Goal: Entertainment & Leisure: Browse casually

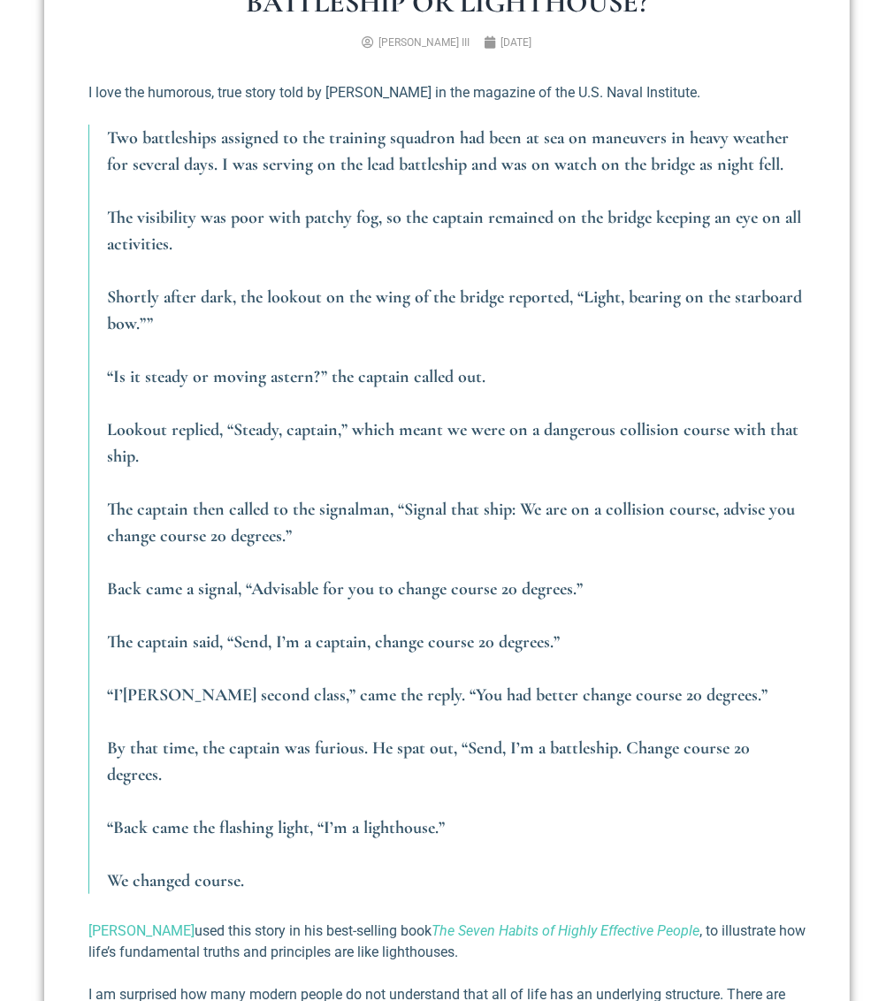
scroll to position [531, 0]
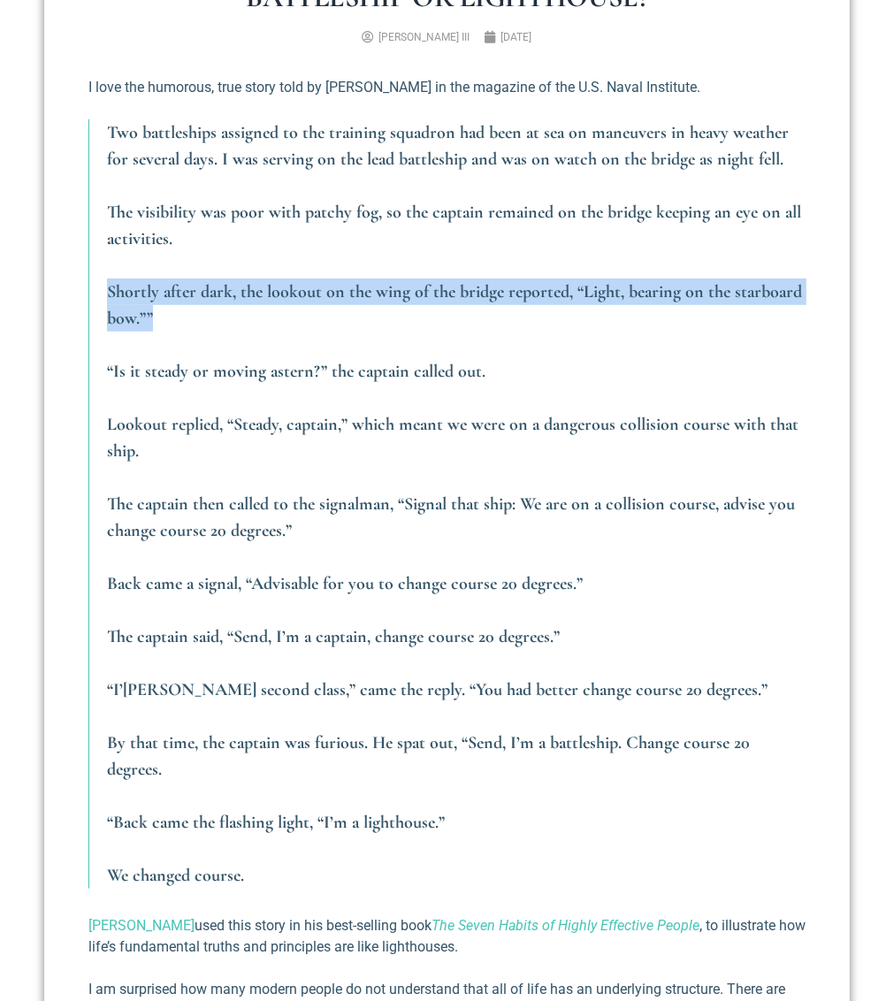
drag, startPoint x: 133, startPoint y: 374, endPoint x: 262, endPoint y: 399, distance: 131.5
click at [262, 332] on p "Shortly after dark, the lookout on the wing of the bridge reported, “Light, bea…" at bounding box center [456, 305] width 699 height 53
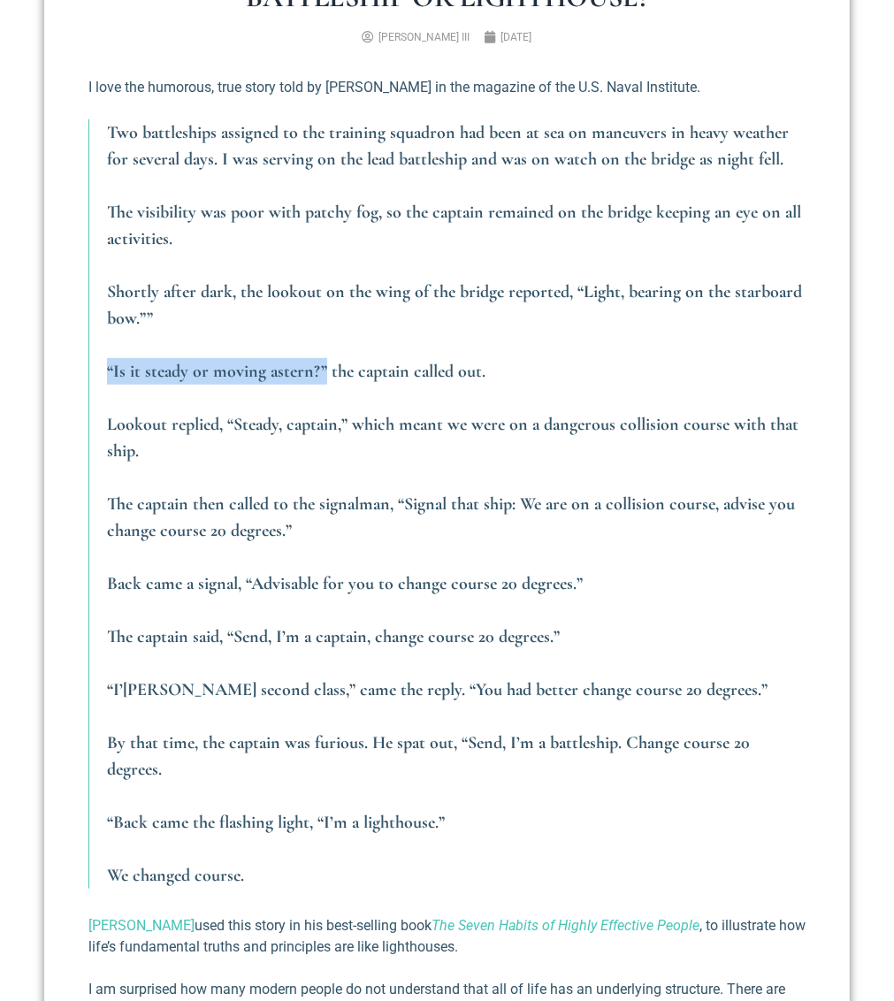
drag, startPoint x: 135, startPoint y: 453, endPoint x: 349, endPoint y: 452, distance: 213.2
click at [349, 382] on em "“Is it steady or moving astern?” the captain called out." at bounding box center [296, 371] width 379 height 21
drag, startPoint x: 352, startPoint y: 456, endPoint x: 513, endPoint y: 457, distance: 161.0
click at [513, 385] on p "“Is it steady or moving astern?” the captain called out." at bounding box center [456, 371] width 699 height 27
drag, startPoint x: 141, startPoint y: 510, endPoint x: 198, endPoint y: 512, distance: 57.6
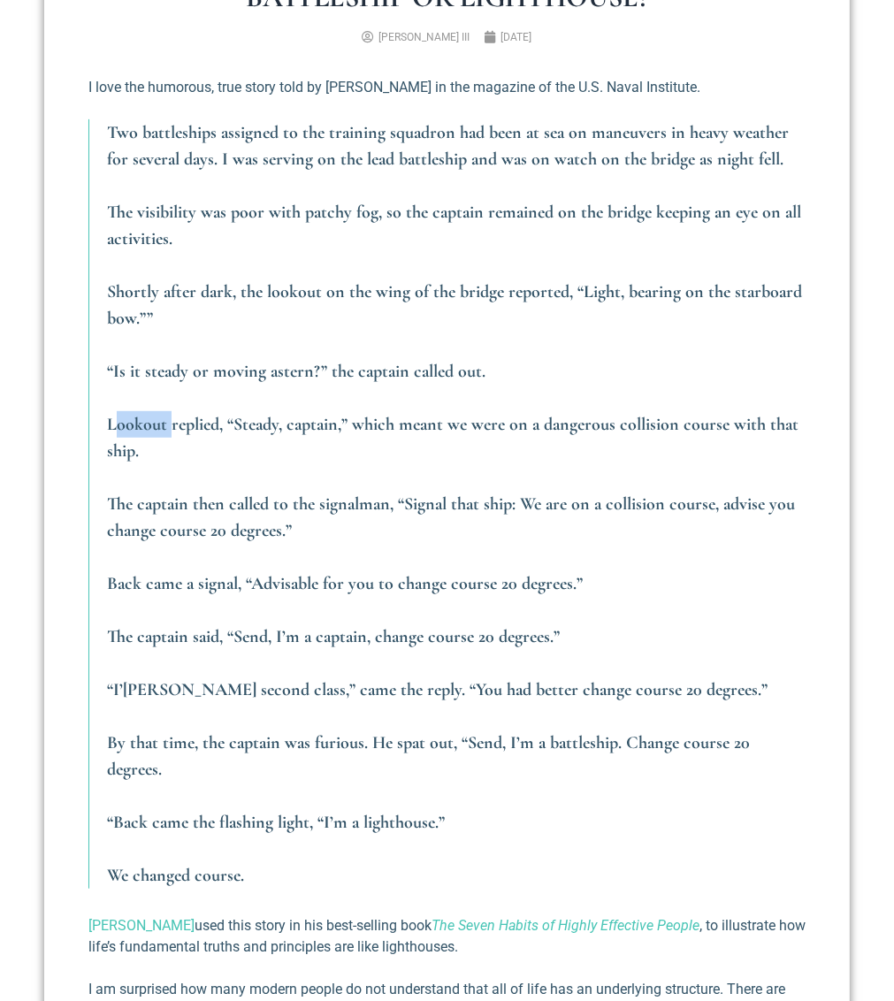
click at [198, 462] on em "Lookout replied, “Steady, captain,” which meant we were on a dangerous collisio…" at bounding box center [453, 438] width 692 height 48
click at [214, 464] on p "Lookout replied, “Steady, captain,” which meant we were on a dangerous collisio…" at bounding box center [456, 437] width 699 height 53
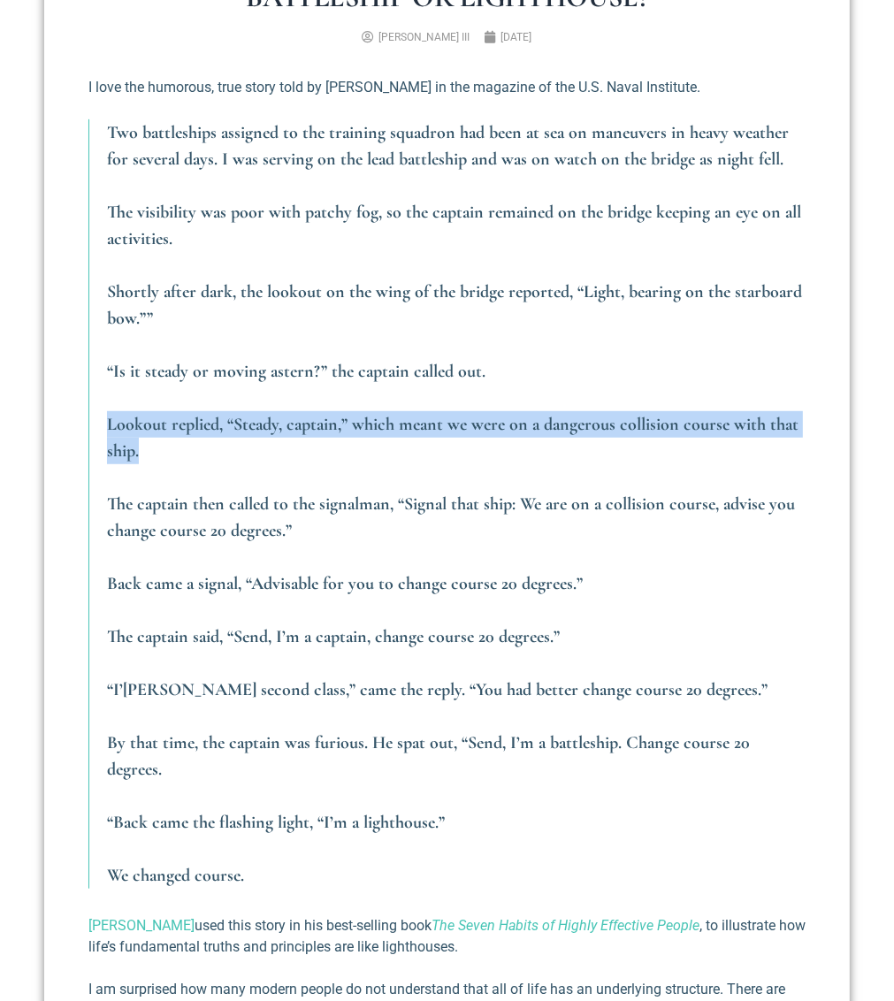
drag, startPoint x: 250, startPoint y: 536, endPoint x: 126, endPoint y: 511, distance: 127.2
click at [126, 511] on blockquote "Two battleships assigned to the training squadron had been at sea on maneuvers …" at bounding box center [446, 504] width 717 height 770
click at [131, 512] on blockquote "Two battleships assigned to the training squadron had been at sea on maneuvers …" at bounding box center [446, 504] width 717 height 770
drag, startPoint x: 142, startPoint y: 502, endPoint x: 290, endPoint y: 532, distance: 151.5
click at [290, 464] on p "Lookout replied, “Steady, captain,” which meant we were on a dangerous collisio…" at bounding box center [456, 437] width 699 height 53
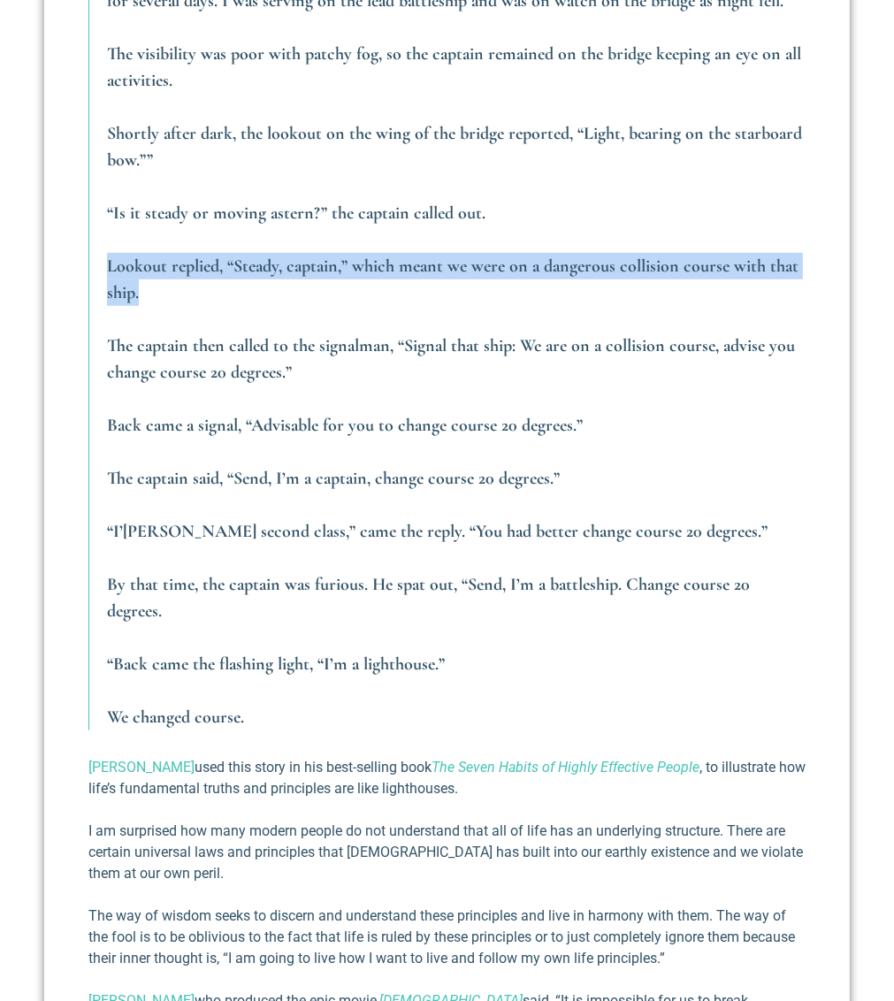
scroll to position [708, 0]
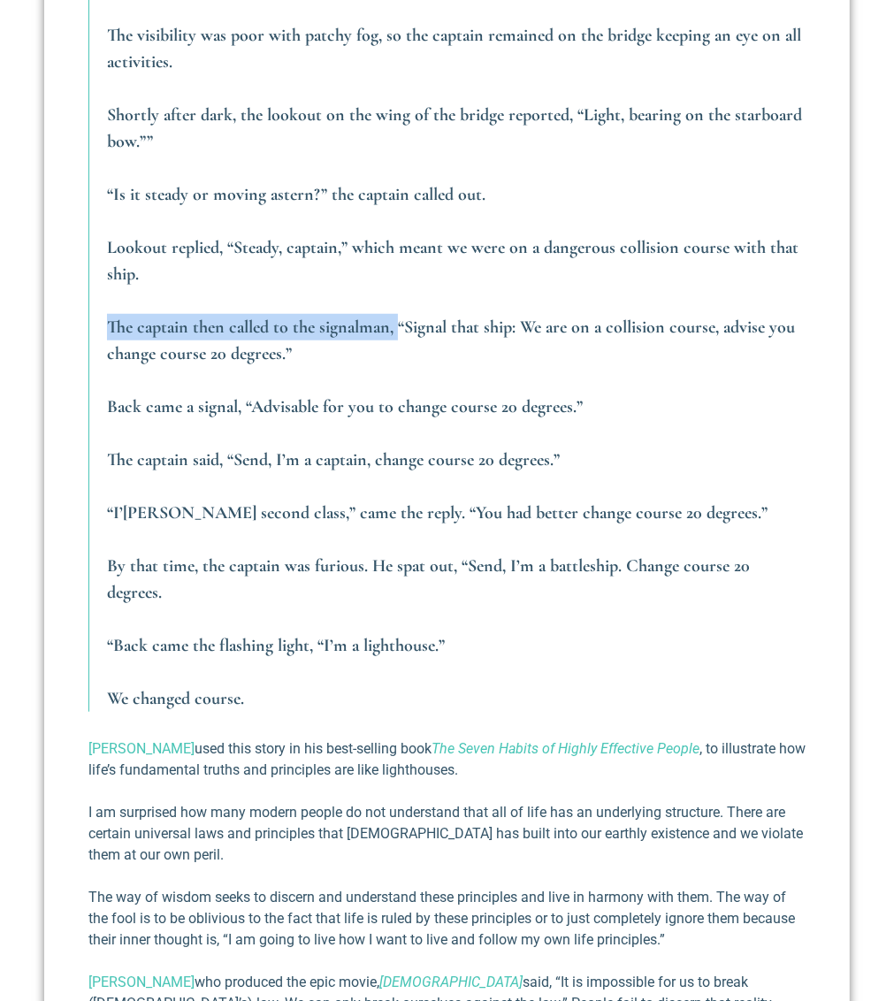
drag, startPoint x: 138, startPoint y: 418, endPoint x: 423, endPoint y: 412, distance: 284.9
click at [423, 412] on blockquote "Two battleships assigned to the training squadron had been at sea on maneuvers …" at bounding box center [446, 327] width 717 height 770
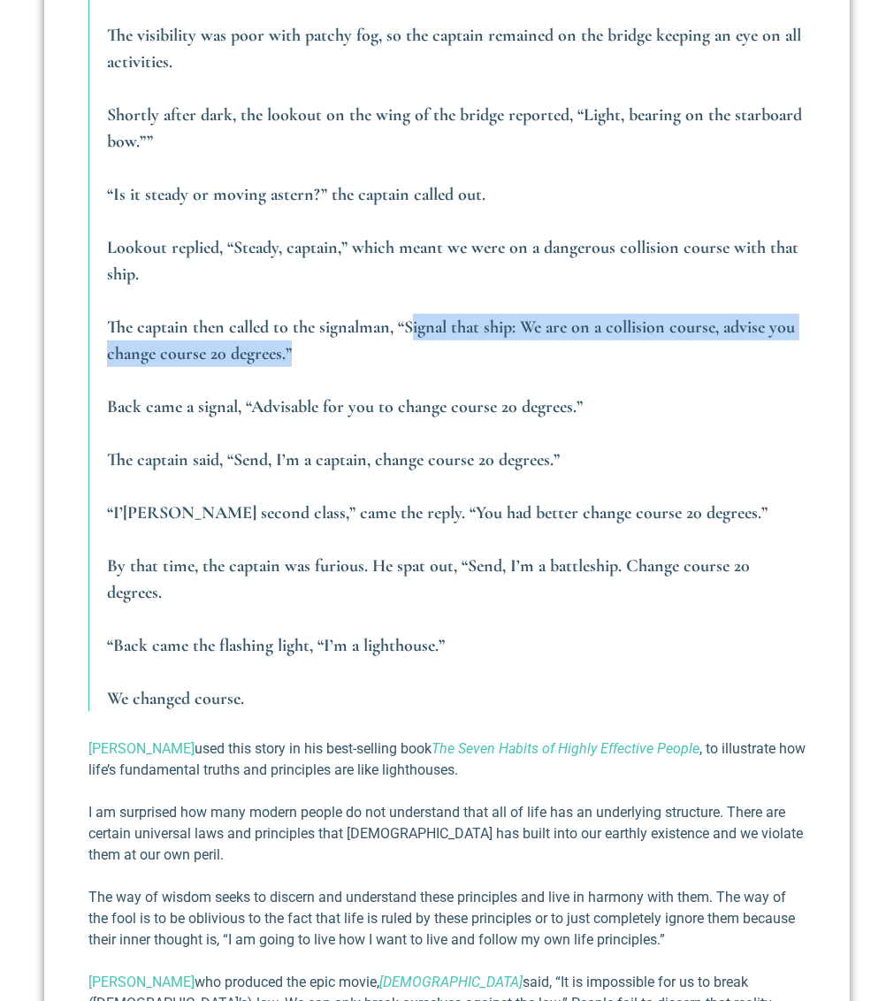
drag, startPoint x: 434, startPoint y: 411, endPoint x: 463, endPoint y: 425, distance: 31.3
click at [463, 367] on p "The captain then called to the signalman, “Signal that ship: We are on a collis…" at bounding box center [456, 340] width 699 height 53
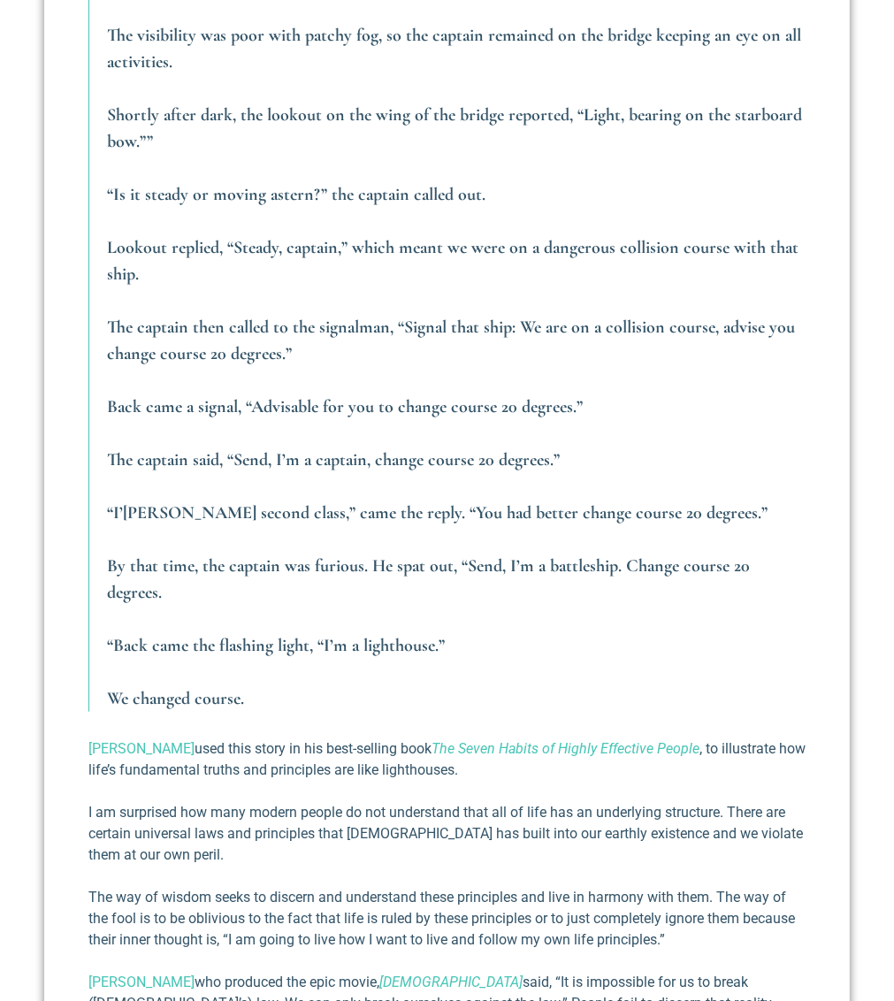
click at [415, 364] on em "The captain then called to the signalman, “Signal that ship: We are on a collis…" at bounding box center [451, 341] width 688 height 48
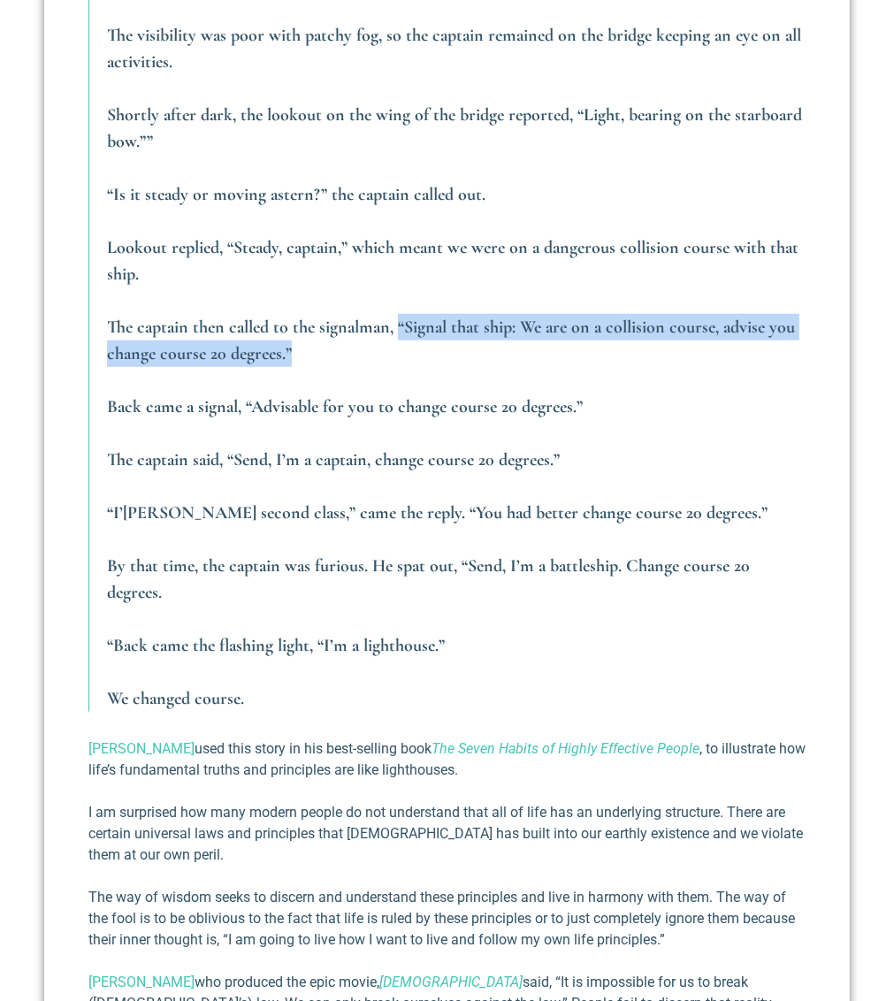
drag, startPoint x: 425, startPoint y: 407, endPoint x: 474, endPoint y: 449, distance: 64.7
click at [474, 367] on p "The captain then called to the signalman, “Signal that ship: We are on a collis…" at bounding box center [456, 340] width 699 height 53
click at [467, 367] on p "The captain then called to the signalman, “Signal that ship: We are on a collis…" at bounding box center [456, 340] width 699 height 53
drag, startPoint x: 451, startPoint y: 434, endPoint x: 423, endPoint y: 414, distance: 34.9
click at [423, 367] on p "The captain then called to the signalman, “Signal that ship: We are on a collis…" at bounding box center [456, 340] width 699 height 53
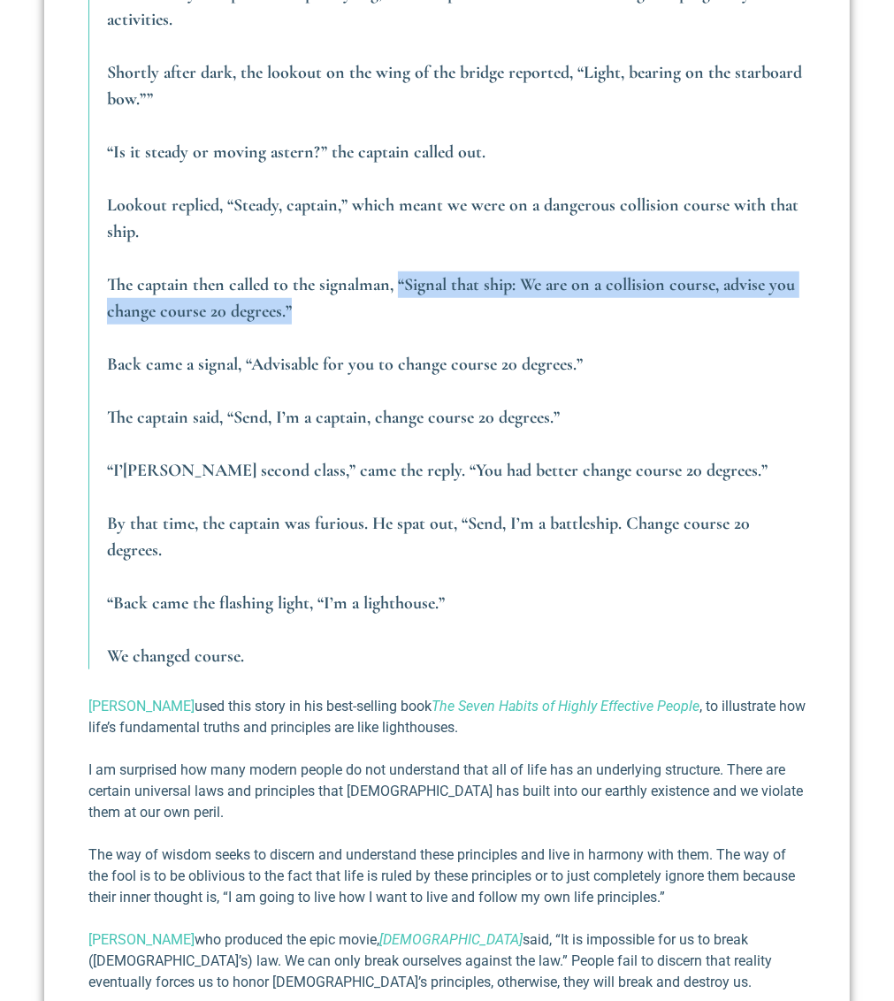
scroll to position [796, 0]
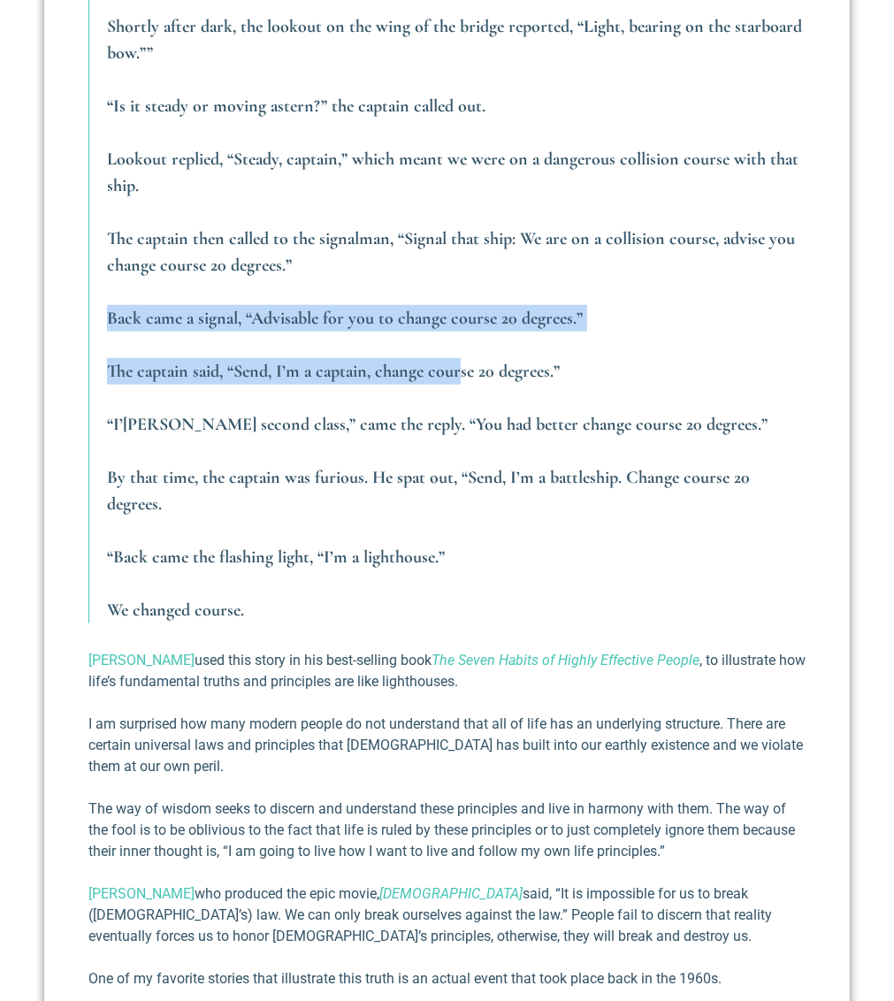
drag, startPoint x: 134, startPoint y: 404, endPoint x: 484, endPoint y: 462, distance: 354.1
click at [484, 462] on blockquote "Two battleships assigned to the training squadron had been at sea on maneuvers …" at bounding box center [446, 239] width 717 height 770
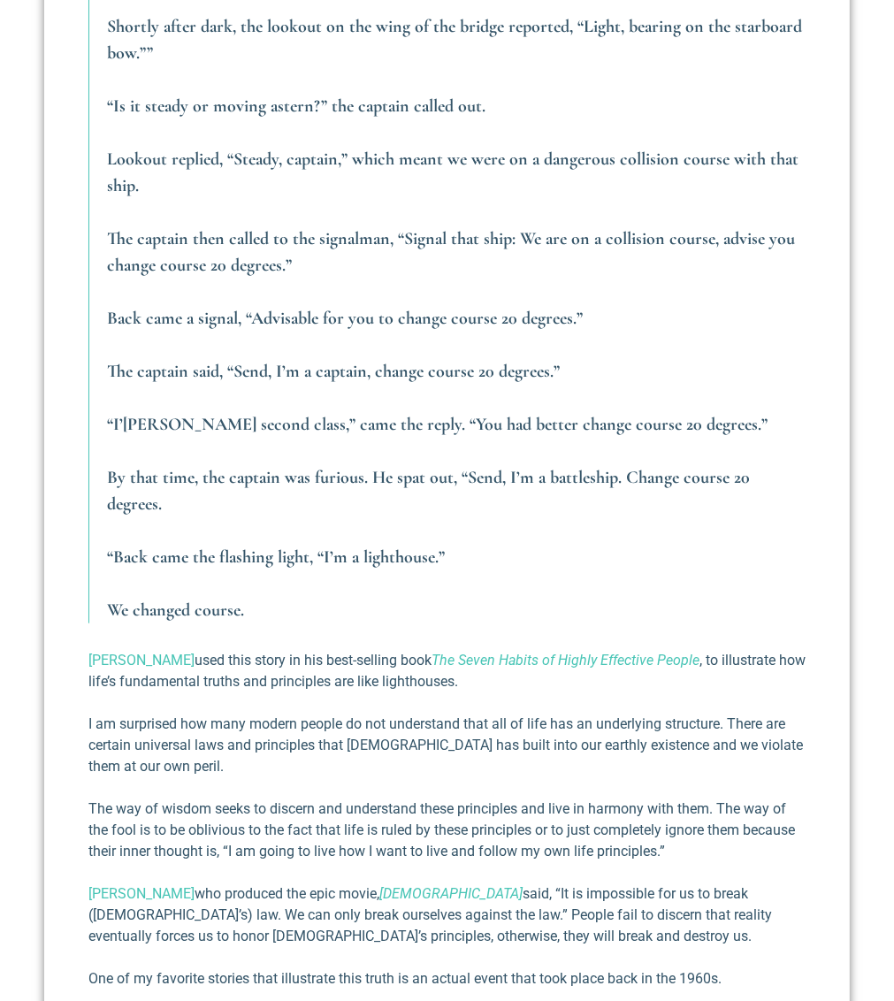
click at [440, 475] on blockquote "Two battleships assigned to the training squadron had been at sea on maneuvers …" at bounding box center [446, 239] width 717 height 770
drag, startPoint x: 408, startPoint y: 456, endPoint x: 418, endPoint y: 453, distance: 10.1
click at [418, 382] on em "The captain said, “Send, I’m a captain, change course 20 degrees.”" at bounding box center [333, 371] width 453 height 21
click at [421, 474] on blockquote "Two battleships assigned to the training squadron had been at sea on maneuvers …" at bounding box center [446, 239] width 717 height 770
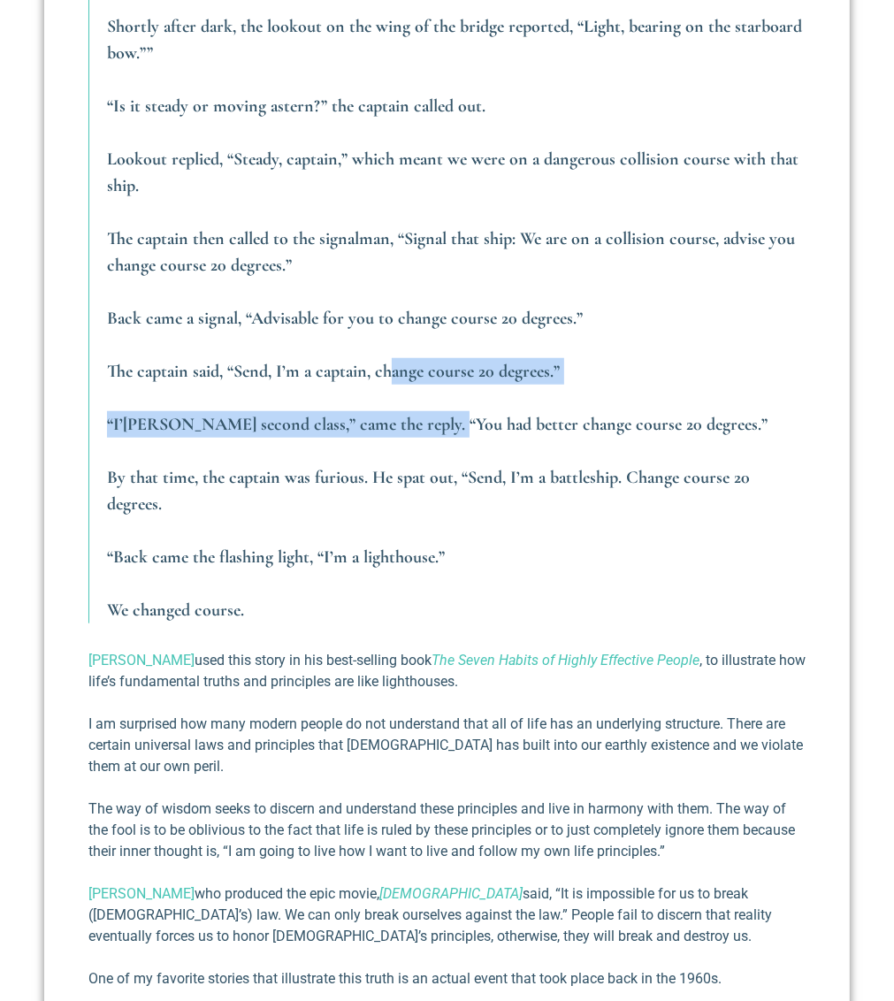
drag, startPoint x: 414, startPoint y: 452, endPoint x: 461, endPoint y: 480, distance: 54.8
click at [461, 479] on blockquote "Two battleships assigned to the training squadron had been at sea on maneuvers …" at bounding box center [446, 239] width 717 height 770
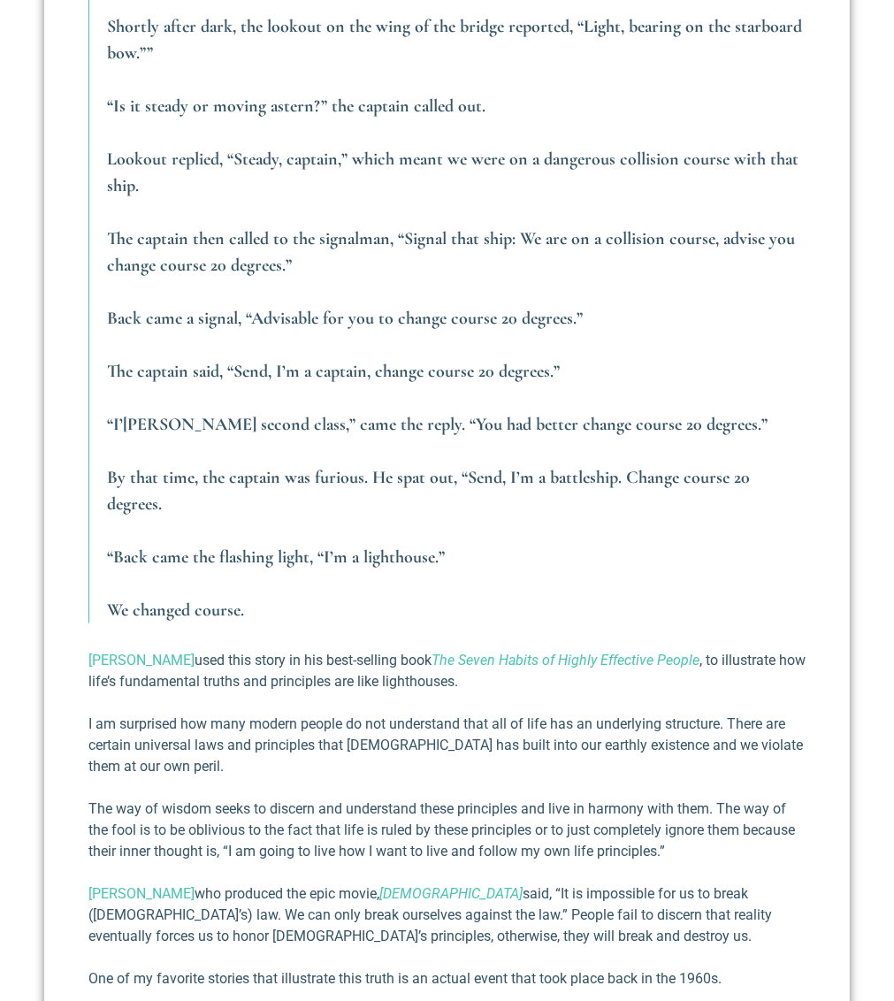
click at [469, 435] on em "“I’[PERSON_NAME] second class,” came the reply. “You had better change course 2…" at bounding box center [437, 424] width 661 height 21
drag, startPoint x: 145, startPoint y: 512, endPoint x: 157, endPoint y: 515, distance: 11.8
click at [157, 435] on em "“I’[PERSON_NAME] second class,” came the reply. “You had better change course 2…" at bounding box center [437, 424] width 661 height 21
click at [193, 438] on p "“I’[PERSON_NAME] second class,” came the reply. “You had better change course 2…" at bounding box center [456, 424] width 699 height 27
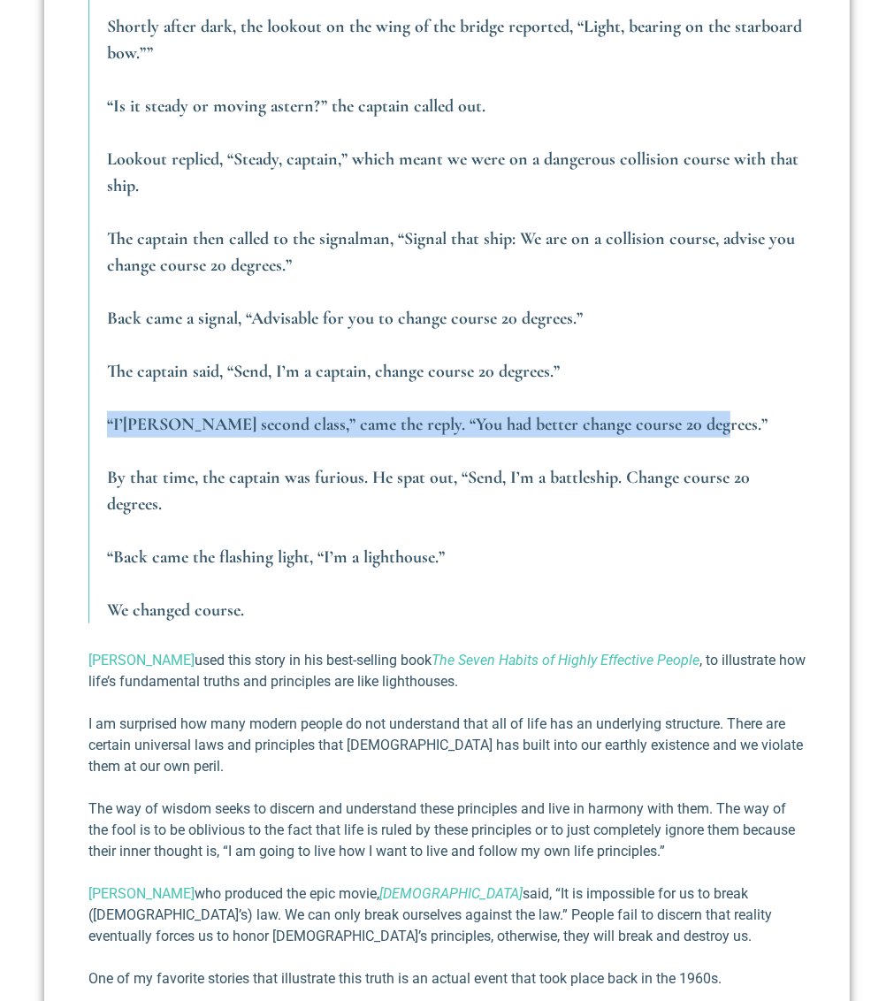
drag, startPoint x: 135, startPoint y: 508, endPoint x: 718, endPoint y: 518, distance: 583.0
click at [719, 435] on em "“I’[PERSON_NAME] second class,” came the reply. “You had better change course 2…" at bounding box center [437, 424] width 661 height 21
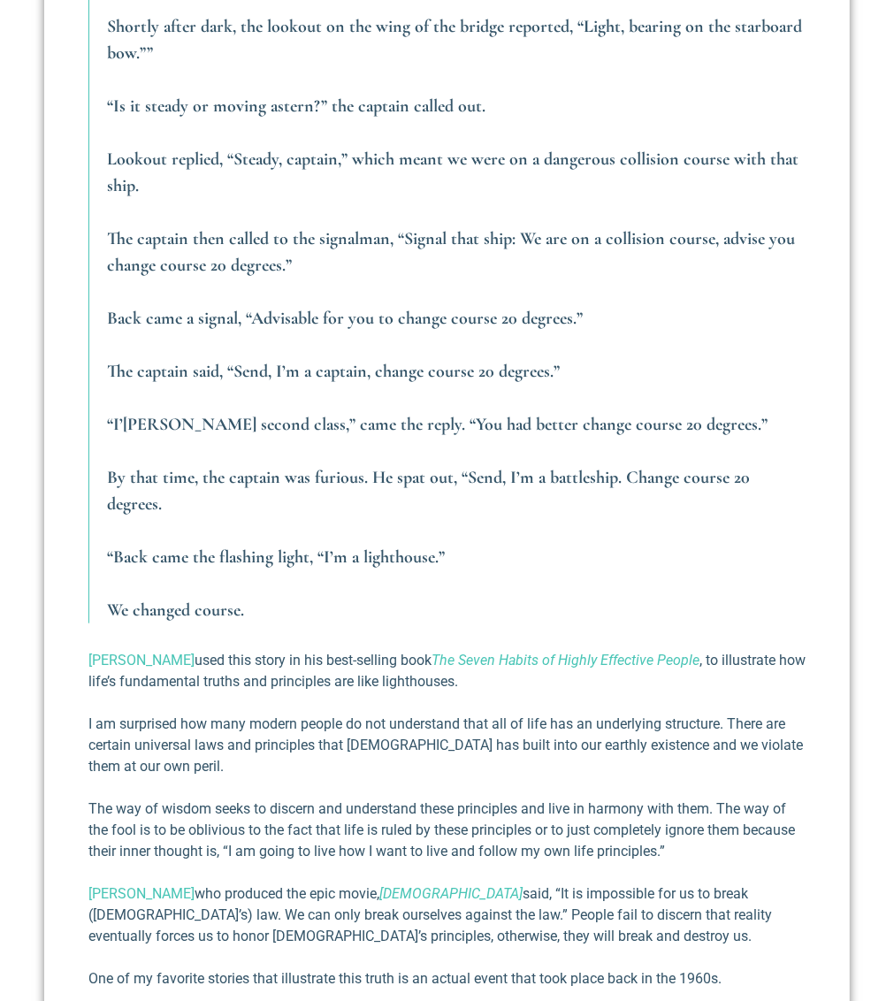
click at [222, 532] on blockquote "Two battleships assigned to the training squadron had been at sea on maneuvers …" at bounding box center [446, 239] width 717 height 770
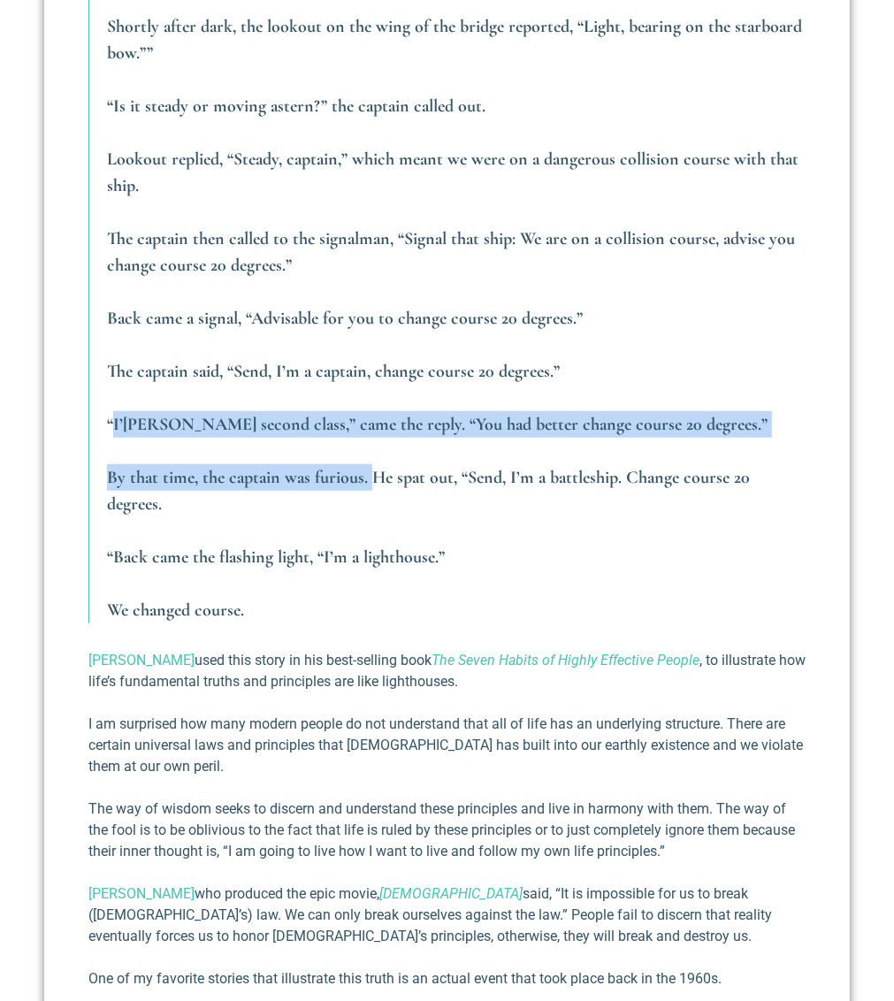
drag, startPoint x: 137, startPoint y: 503, endPoint x: 395, endPoint y: 541, distance: 261.0
click at [395, 541] on blockquote "Two battleships assigned to the training squadron had been at sea on maneuvers …" at bounding box center [446, 239] width 717 height 770
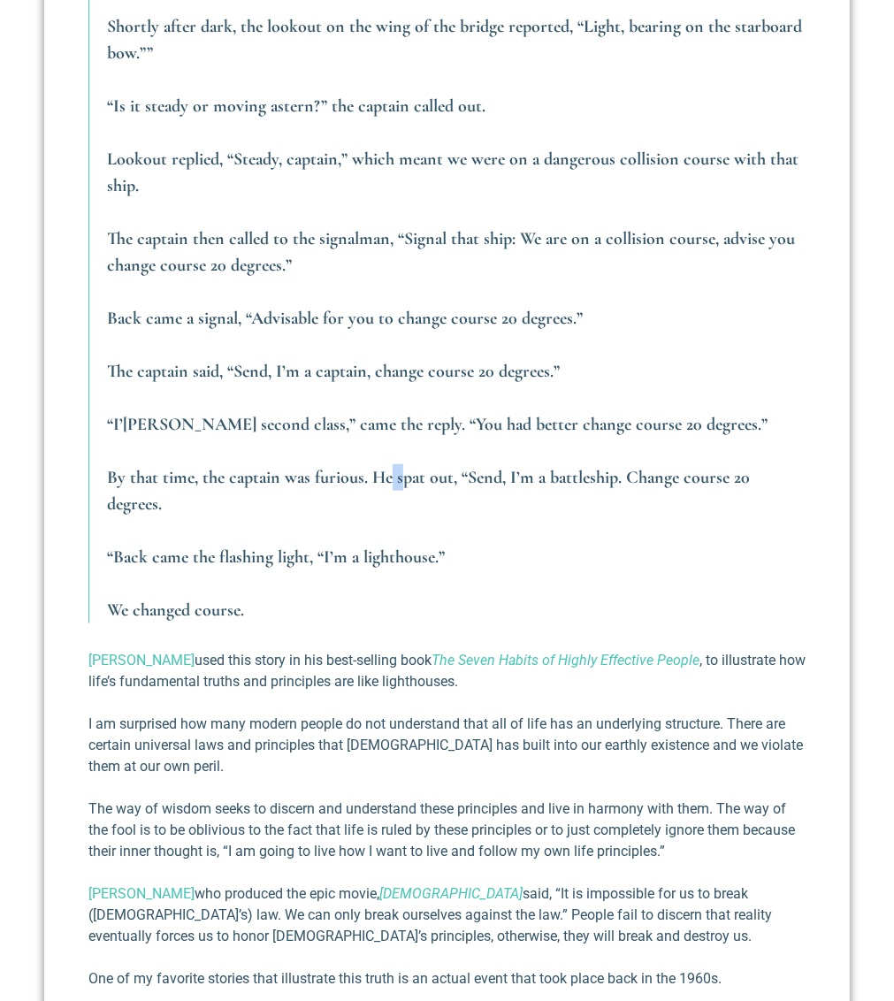
drag, startPoint x: 414, startPoint y: 555, endPoint x: 426, endPoint y: 562, distance: 13.5
click at [426, 515] on em "By that time, the captain was furious. He spat out, “Send, I’m a battleship. Ch…" at bounding box center [428, 491] width 643 height 48
click at [407, 515] on em "By that time, the captain was furious. He spat out, “Send, I’m a battleship. Ch…" at bounding box center [428, 491] width 643 height 48
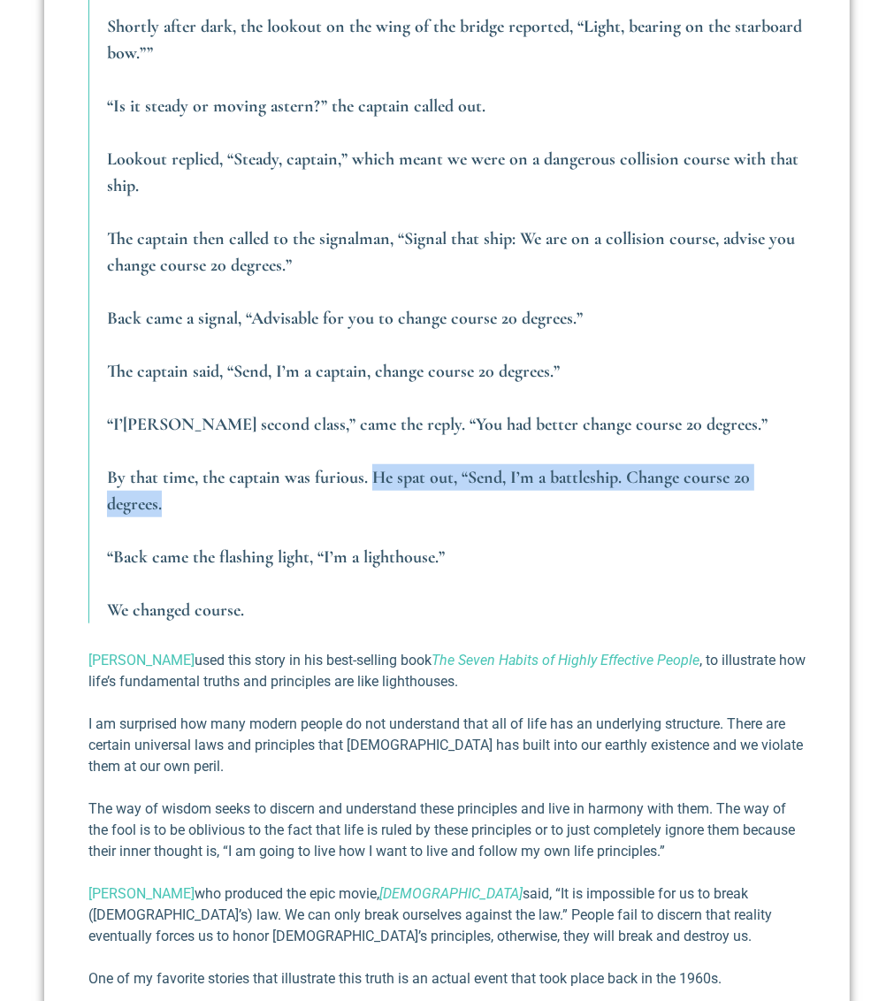
drag, startPoint x: 395, startPoint y: 556, endPoint x: 243, endPoint y: 586, distance: 154.1
click at [243, 518] on p "By that time, the captain was furious. He spat out, “Send, I’m a battleship. Ch…" at bounding box center [456, 490] width 699 height 53
click at [478, 518] on p "By that time, the captain was furious. He spat out, “Send, I’m a battleship. Ch…" at bounding box center [456, 490] width 699 height 53
drag, startPoint x: 472, startPoint y: 585, endPoint x: 427, endPoint y: 566, distance: 48.8
click at [427, 518] on p "By that time, the captain was furious. He spat out, “Send, I’m a battleship. Ch…" at bounding box center [456, 490] width 699 height 53
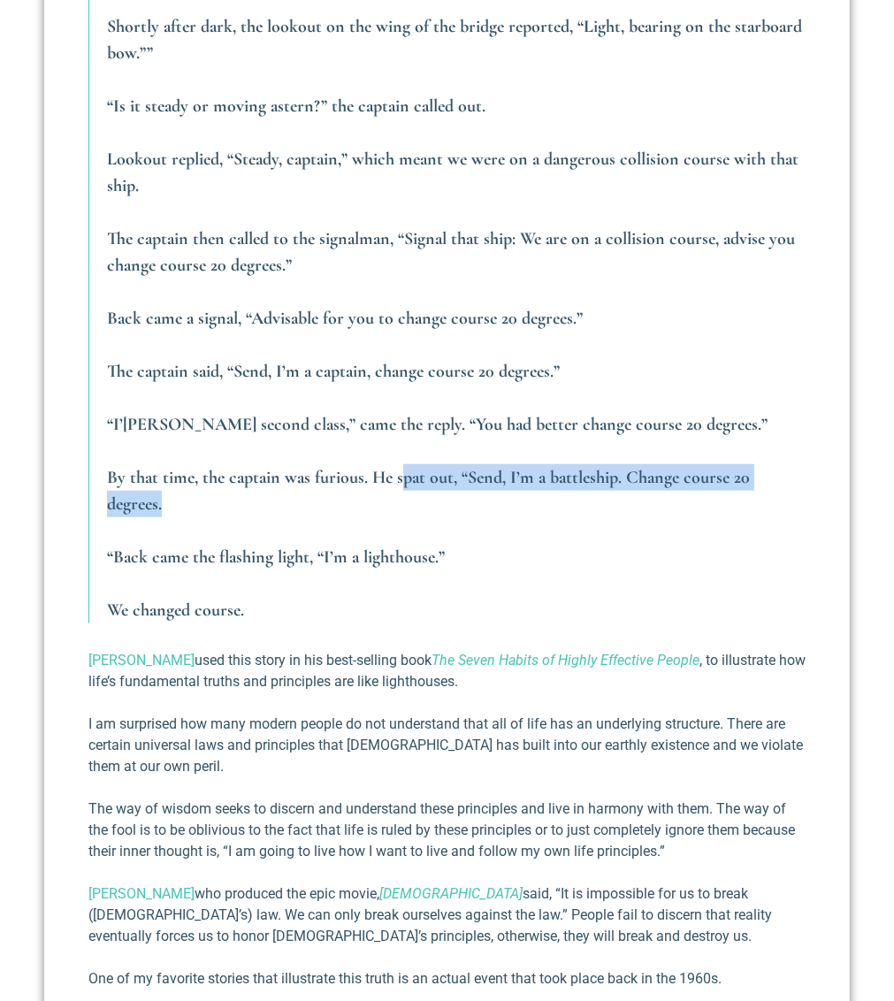
click at [460, 518] on p "By that time, the captain was furious. He spat out, “Send, I’m a battleship. Ch…" at bounding box center [456, 490] width 699 height 53
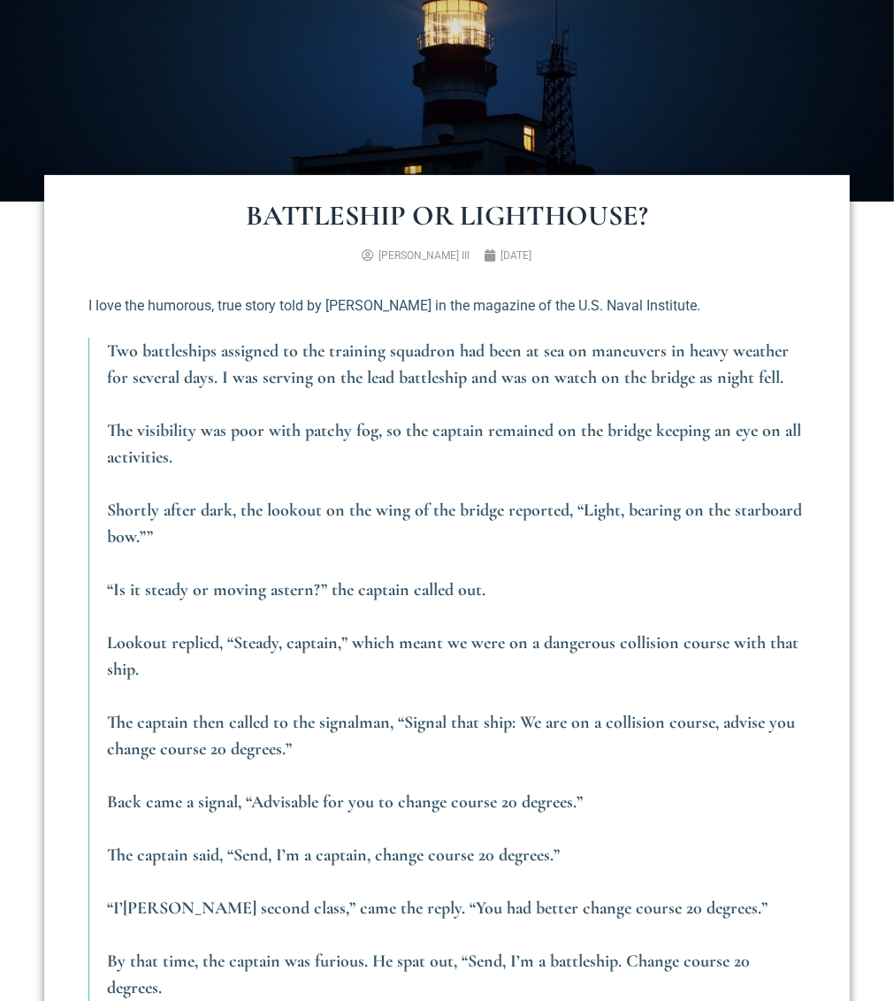
scroll to position [354, 0]
